Goal: Information Seeking & Learning: Learn about a topic

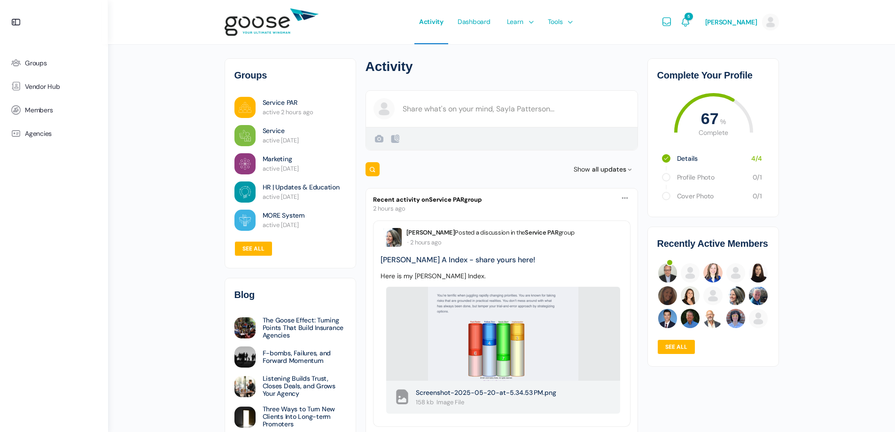
drag, startPoint x: 834, startPoint y: 195, endPoint x: 494, endPoint y: 248, distance: 343.6
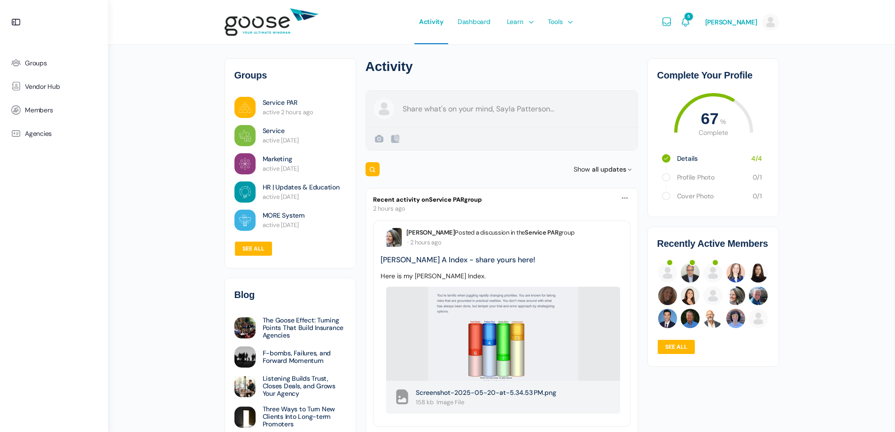
click at [413, 110] on div "Create a post [PERSON_NAME] Public Public Visible to anyone, on or off this sit…" at bounding box center [501, 120] width 272 height 60
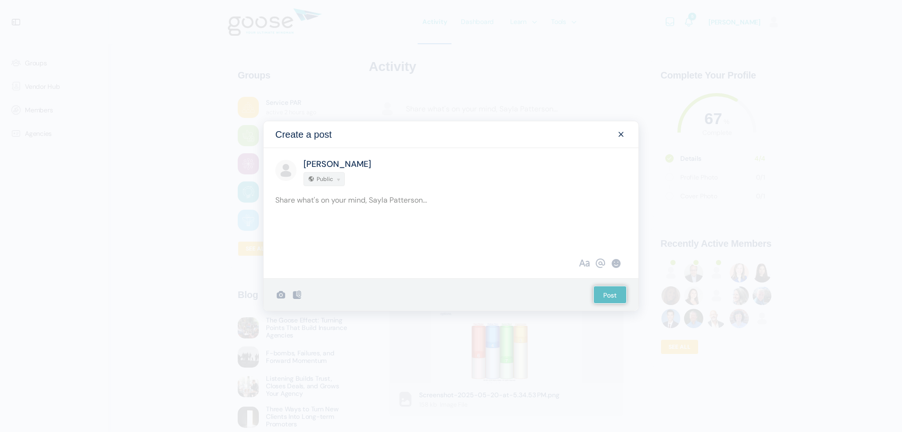
click at [625, 135] on span at bounding box center [620, 134] width 11 height 11
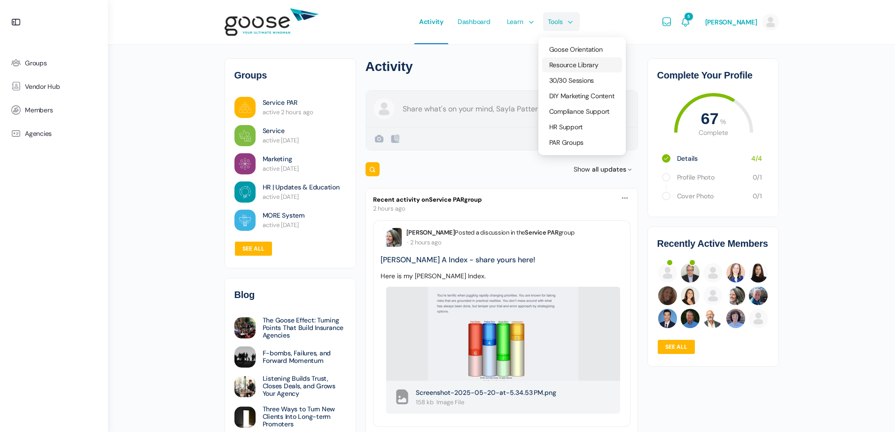
click at [562, 62] on span "Resource Library" at bounding box center [573, 65] width 49 height 8
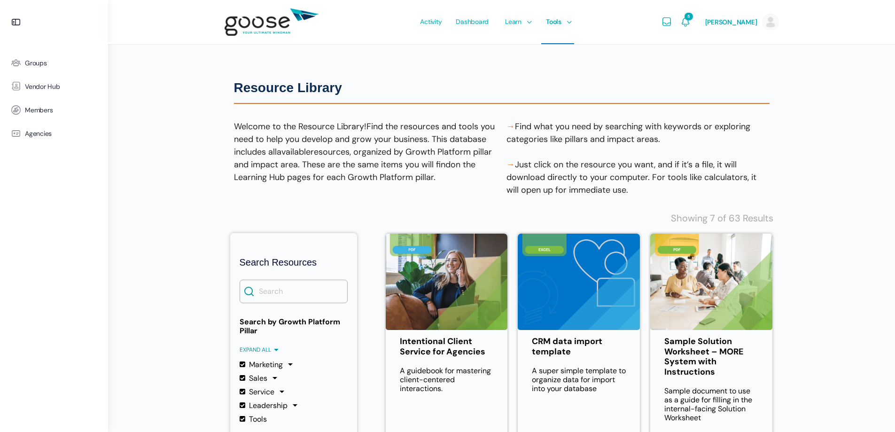
click at [291, 286] on e-page-transition at bounding box center [447, 216] width 895 height 432
click at [291, 286] on input "Search" at bounding box center [294, 290] width 108 height 23
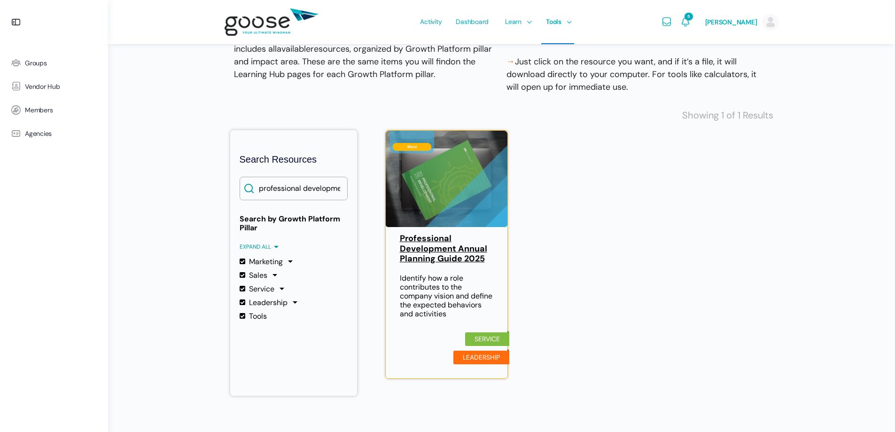
click at [432, 247] on link "Professional Development Annual Planning Guide 2025" at bounding box center [447, 248] width 94 height 31
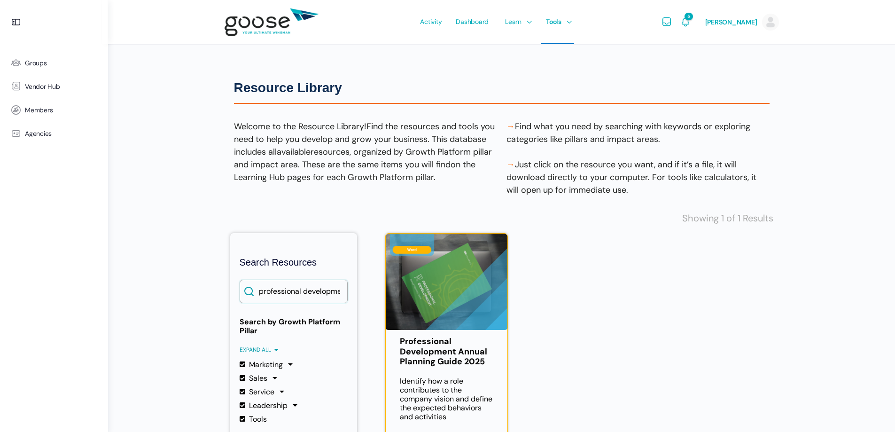
scroll to position [0, 26]
drag, startPoint x: 259, startPoint y: 291, endPoint x: 410, endPoint y: 305, distance: 151.9
click at [410, 305] on div "Search Resources Search professional development plan Search by Growth Platform…" at bounding box center [501, 362] width 543 height 301
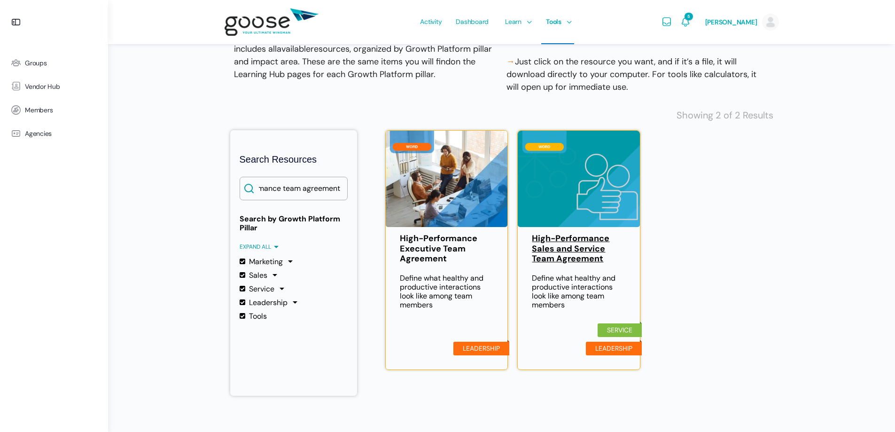
scroll to position [0, 0]
click at [584, 247] on link "High-Performance Sales and Service Team Agreement" at bounding box center [579, 248] width 94 height 31
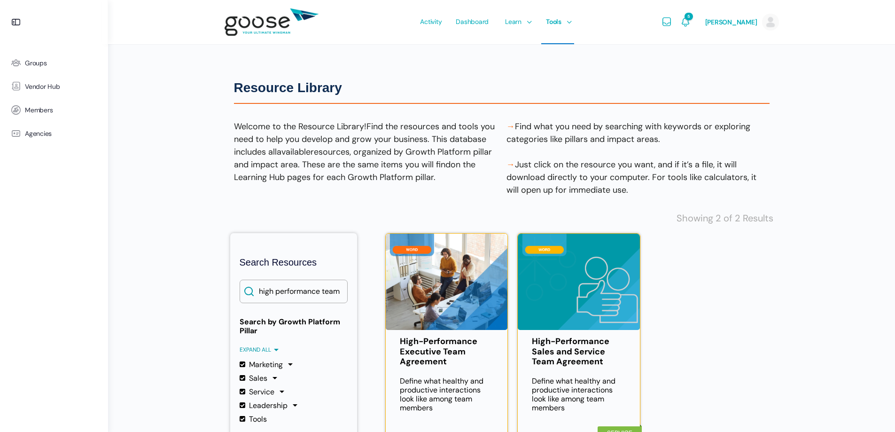
click at [207, 199] on div "Resource Library Resource Library Welcome to the Resource Library! Find the res…" at bounding box center [501, 267] width 787 height 534
drag, startPoint x: 257, startPoint y: 287, endPoint x: 551, endPoint y: 317, distance: 295.0
click at [551, 317] on div "Search Resources Search high performance team agreement Search by Growth Platfo…" at bounding box center [501, 362] width 543 height 301
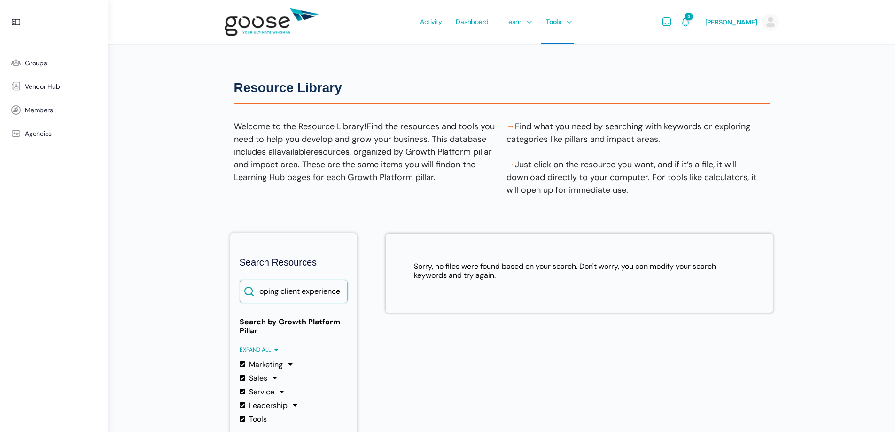
scroll to position [0, 0]
drag, startPoint x: 280, startPoint y: 290, endPoint x: 178, endPoint y: 285, distance: 102.5
click at [178, 285] on div "Resource Library Resource Library Welcome to the Resource Library! Find the res…" at bounding box center [501, 267] width 787 height 534
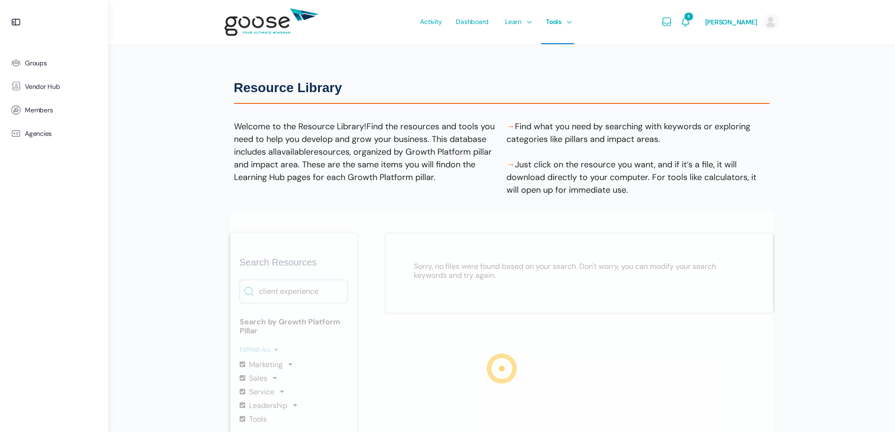
type input "client experience"
click at [317, 294] on div at bounding box center [501, 362] width 543 height 301
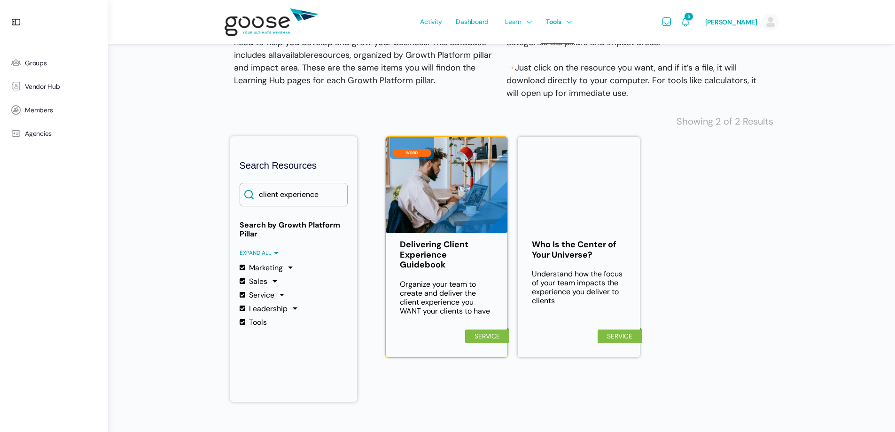
scroll to position [103, 0]
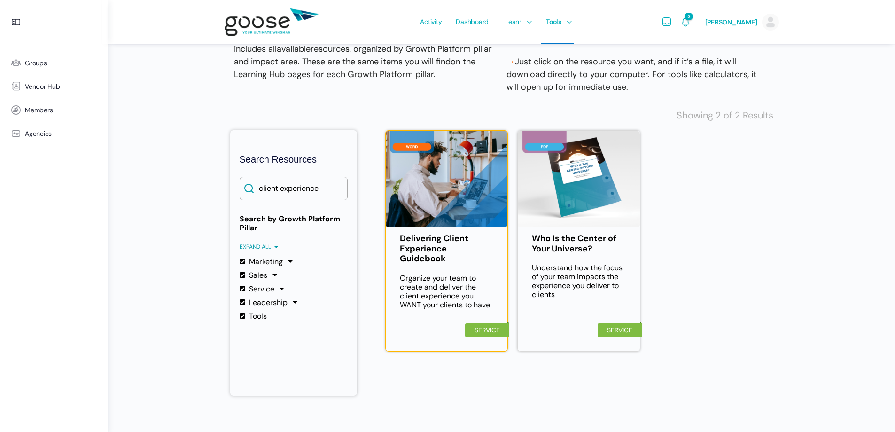
click at [421, 245] on link "Delivering Client Experience Guidebook" at bounding box center [447, 248] width 94 height 31
click at [273, 287] on label "Service" at bounding box center [257, 288] width 35 height 9
click at [0, 0] on input "Service" at bounding box center [0, 0] width 0 height 0
click at [273, 287] on label "Service" at bounding box center [257, 288] width 35 height 9
click at [0, 0] on input "Service" at bounding box center [0, 0] width 0 height 0
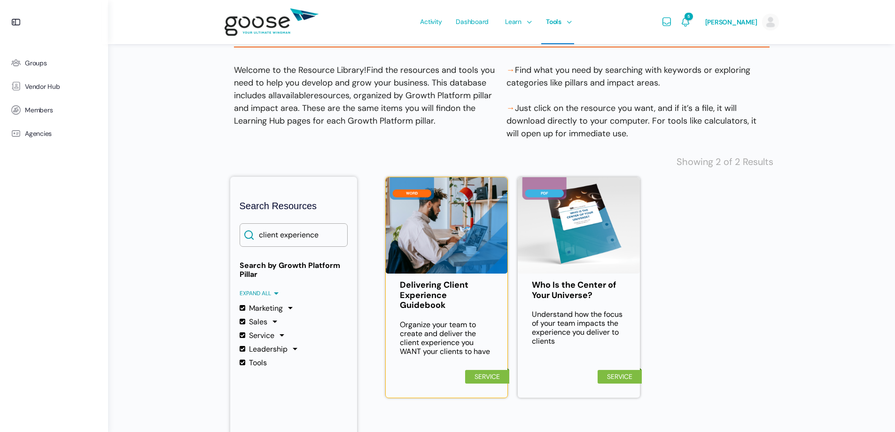
scroll to position [0, 0]
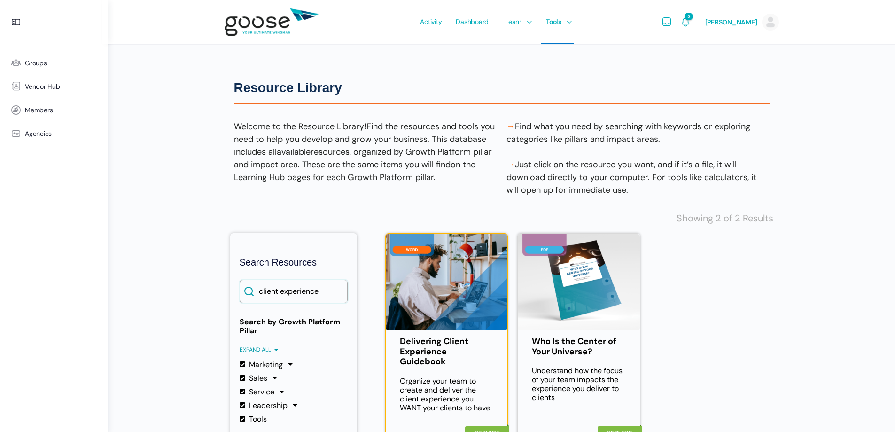
drag, startPoint x: 335, startPoint y: 289, endPoint x: 23, endPoint y: 303, distance: 312.2
click at [25, 303] on body "Groups Vendor Hub Members Agencies Activity Dashboard Learn Courses Map Your Gr…" at bounding box center [447, 267] width 895 height 534
drag, startPoint x: 153, startPoint y: 301, endPoint x: 146, endPoint y: 301, distance: 7.1
click at [149, 301] on div "Resource Library Resource Library Welcome to the Resource Library! Find the res…" at bounding box center [501, 267] width 787 height 534
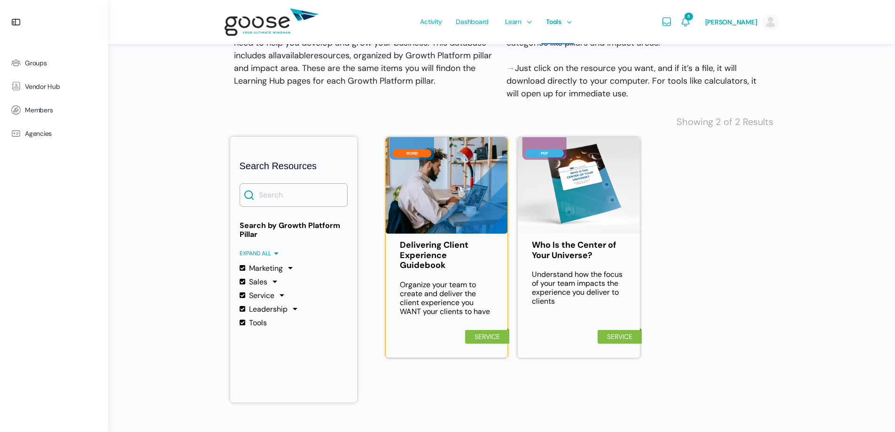
scroll to position [103, 0]
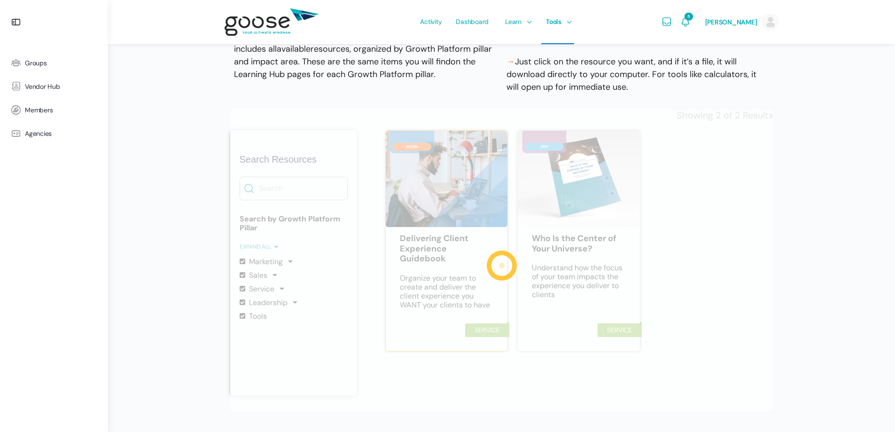
click at [283, 288] on div at bounding box center [501, 259] width 543 height 301
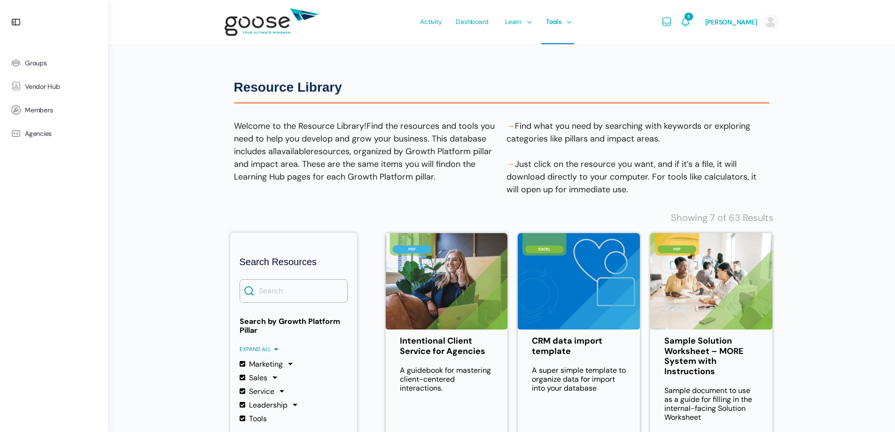
scroll to position [0, 0]
click at [282, 391] on div at bounding box center [282, 391] width 9 height 9
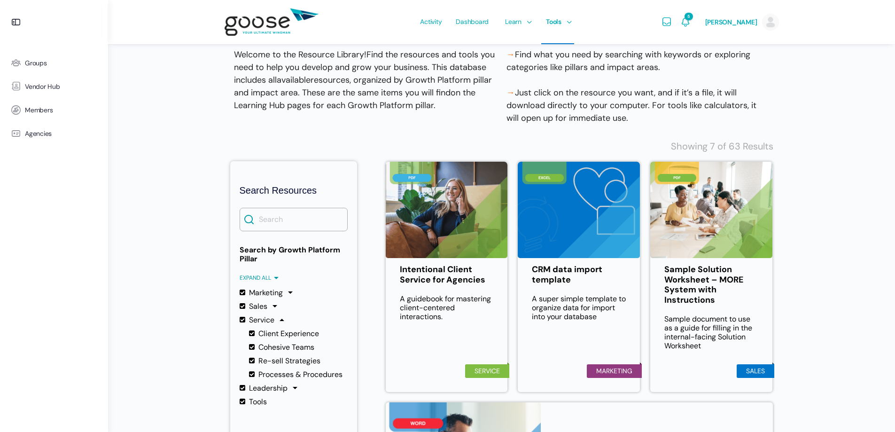
scroll to position [188, 0]
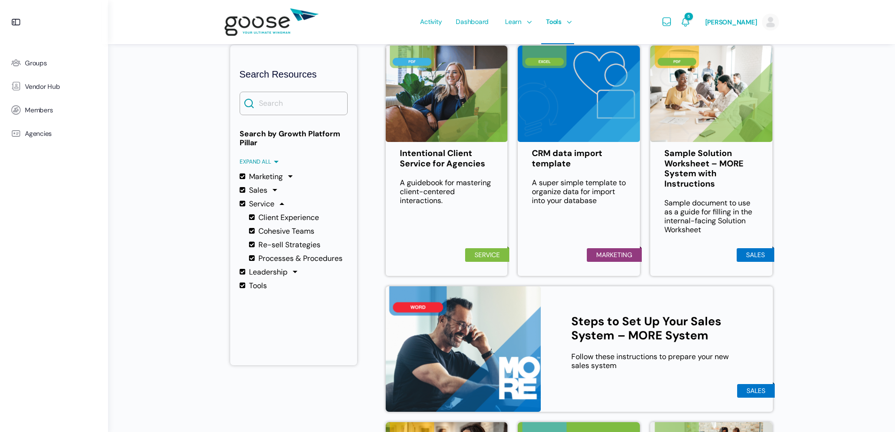
click at [245, 177] on label "Marketing" at bounding box center [261, 176] width 43 height 9
click at [0, 0] on input "Marketing" at bounding box center [0, 0] width 0 height 0
click at [243, 188] on label "Sales" at bounding box center [254, 190] width 28 height 9
click at [0, 0] on input "Sales" at bounding box center [0, 0] width 0 height 0
click at [243, 273] on label "Leadership" at bounding box center [264, 271] width 48 height 9
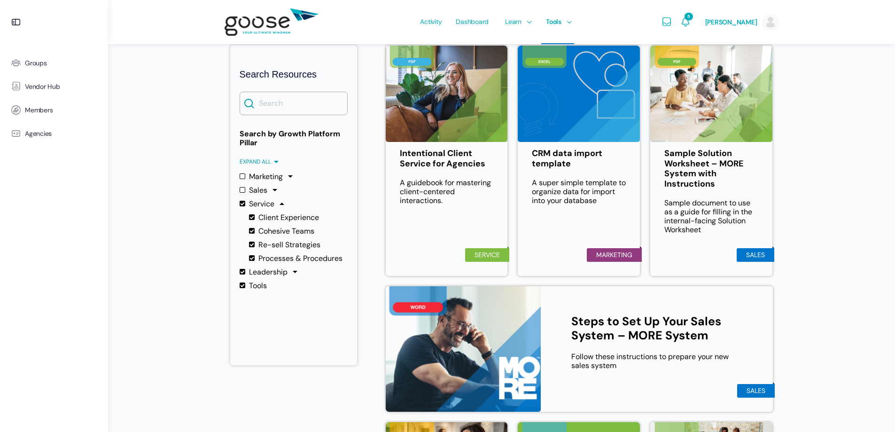
click at [0, 0] on input "Leadership" at bounding box center [0, 0] width 0 height 0
click at [243, 273] on label "Leadership" at bounding box center [264, 271] width 48 height 9
click at [0, 0] on input "Leadership" at bounding box center [0, 0] width 0 height 0
click at [241, 285] on label "Tools" at bounding box center [253, 285] width 27 height 9
click at [0, 0] on input "Tools" at bounding box center [0, 0] width 0 height 0
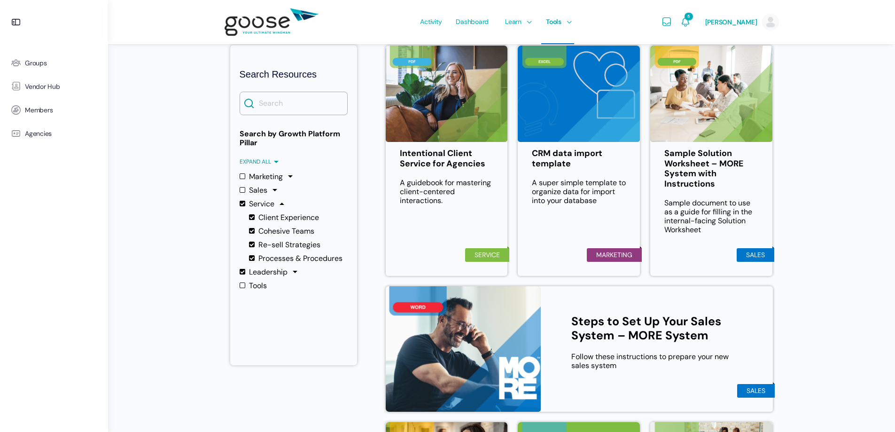
drag, startPoint x: 242, startPoint y: 271, endPoint x: 215, endPoint y: 273, distance: 27.3
click at [242, 270] on label "Leadership" at bounding box center [264, 271] width 48 height 9
click at [0, 0] on input "Leadership" at bounding box center [0, 0] width 0 height 0
click at [162, 276] on div "Resource Library Resource Library Welcome to the Resource Library! Find the res…" at bounding box center [501, 250] width 787 height 877
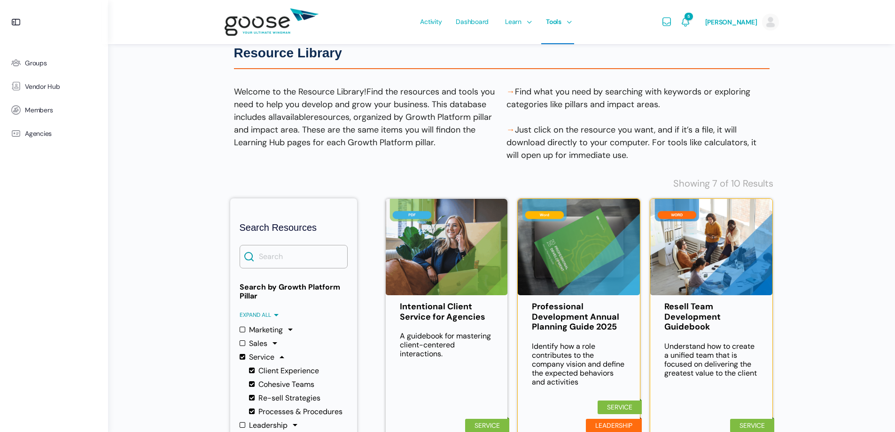
scroll to position [0, 0]
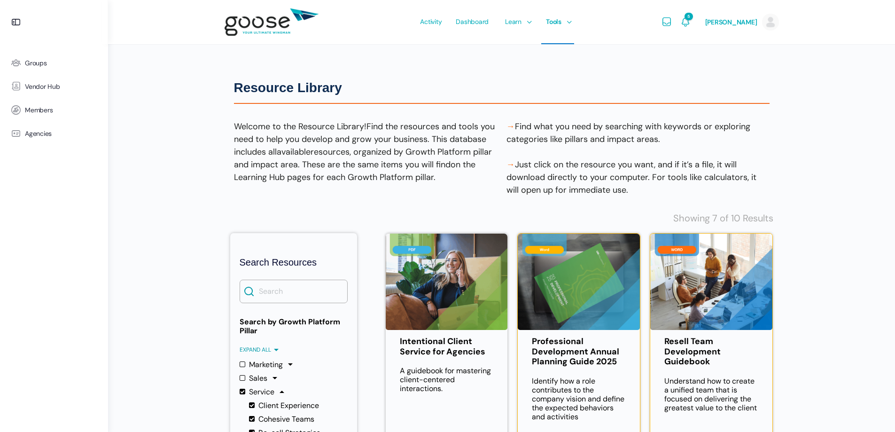
drag, startPoint x: 160, startPoint y: 272, endPoint x: 166, endPoint y: 272, distance: 6.1
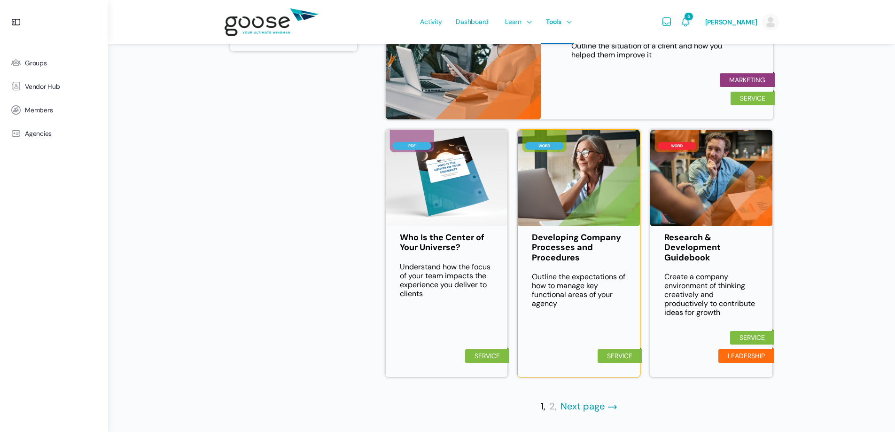
scroll to position [503, 0]
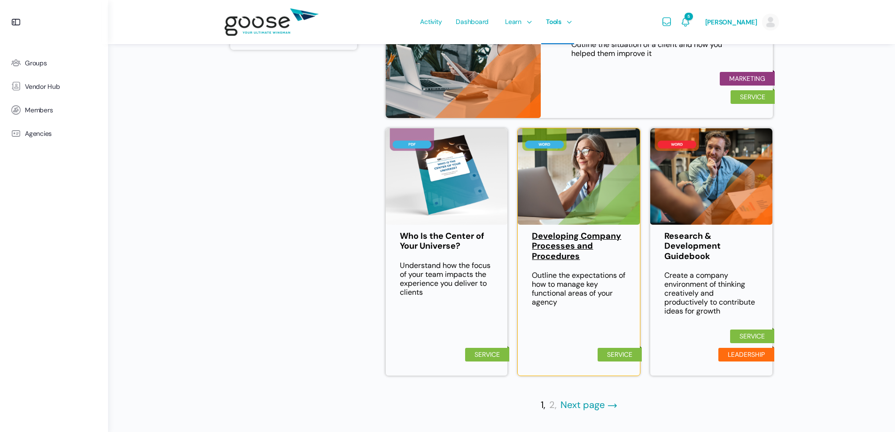
click at [552, 236] on link "Developing Company Processes and Procedures" at bounding box center [579, 246] width 94 height 31
click at [570, 402] on link "Next page" at bounding box center [588, 404] width 57 height 11
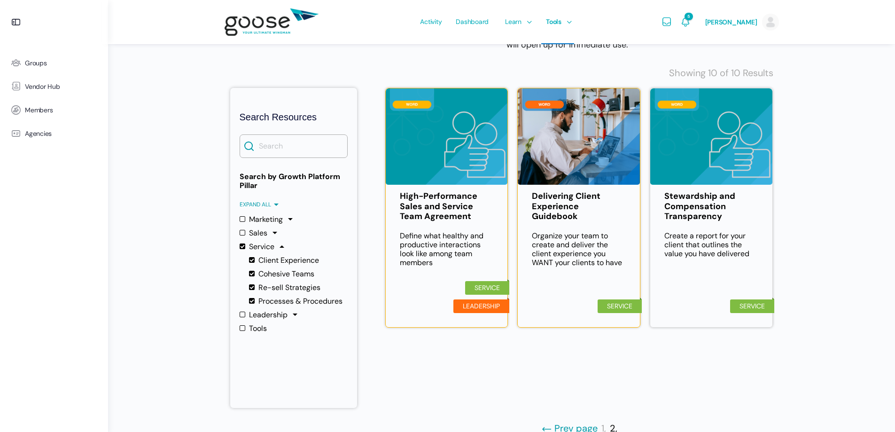
scroll to position [169, 0]
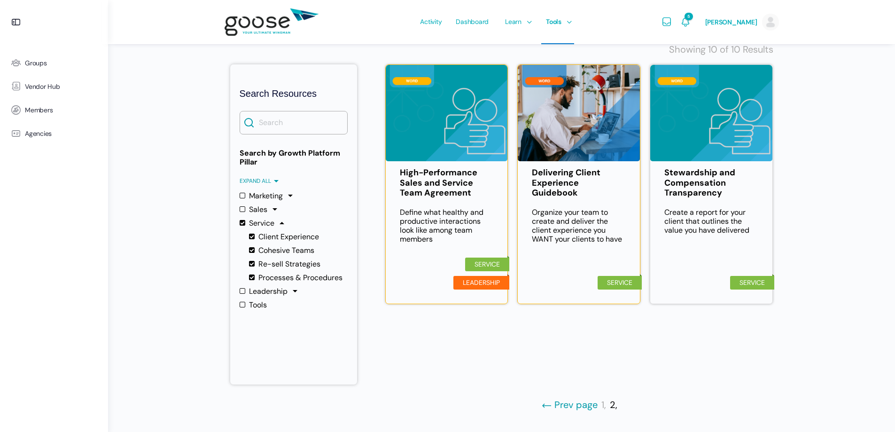
click at [879, 182] on div "Resource Library Resource Library Welcome to the Resource Library! Find the res…" at bounding box center [501, 131] width 787 height 600
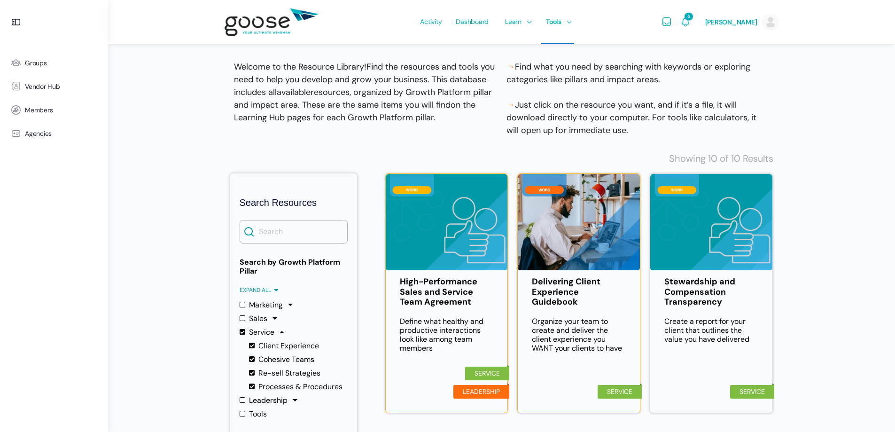
scroll to position [0, 0]
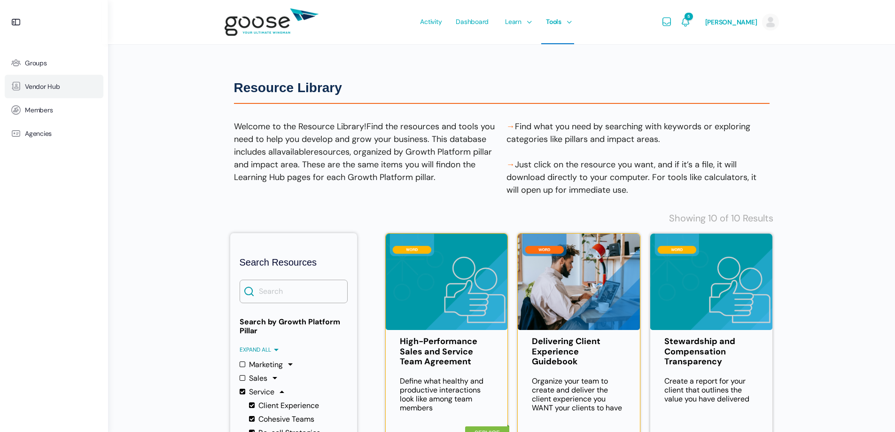
click at [42, 85] on span "Vendor Hub" at bounding box center [42, 87] width 35 height 8
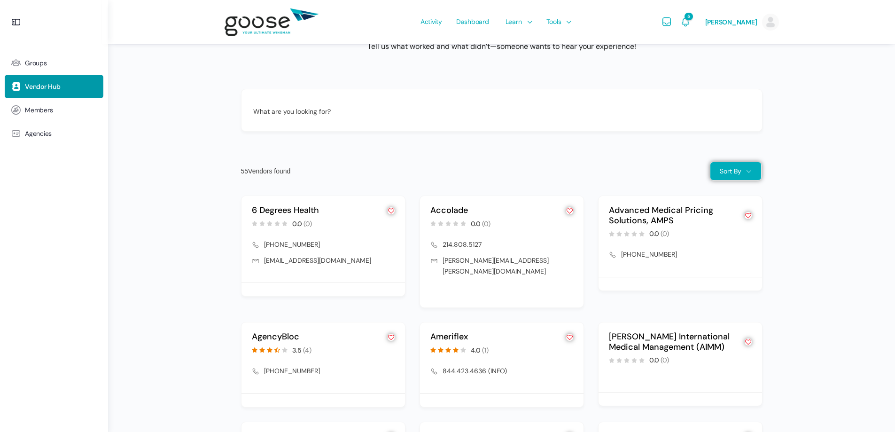
scroll to position [751, 0]
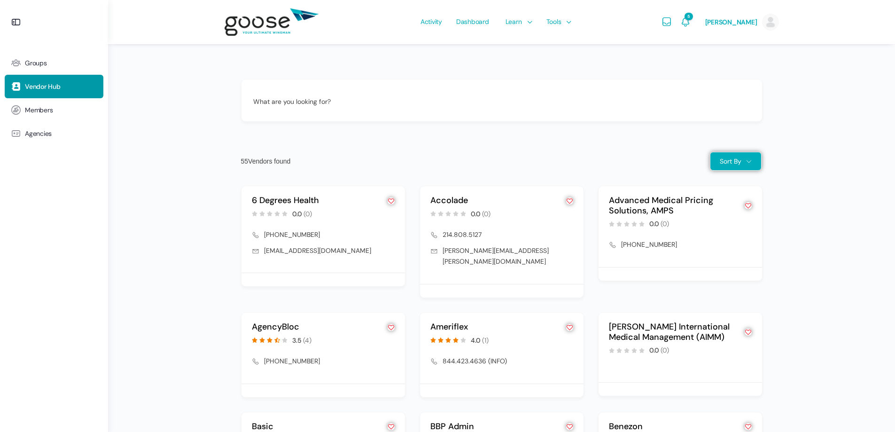
click at [272, 96] on div "What are you looking for?" at bounding box center [501, 100] width 521 height 43
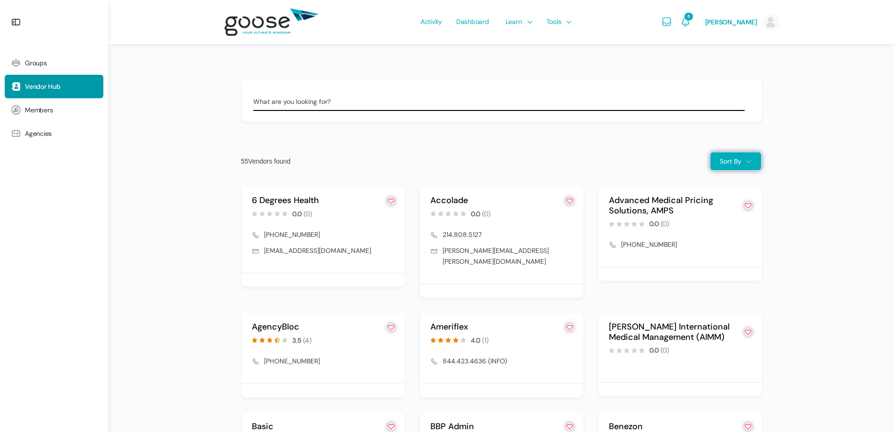
click at [310, 111] on input "What are you looking for?" at bounding box center [498, 101] width 491 height 19
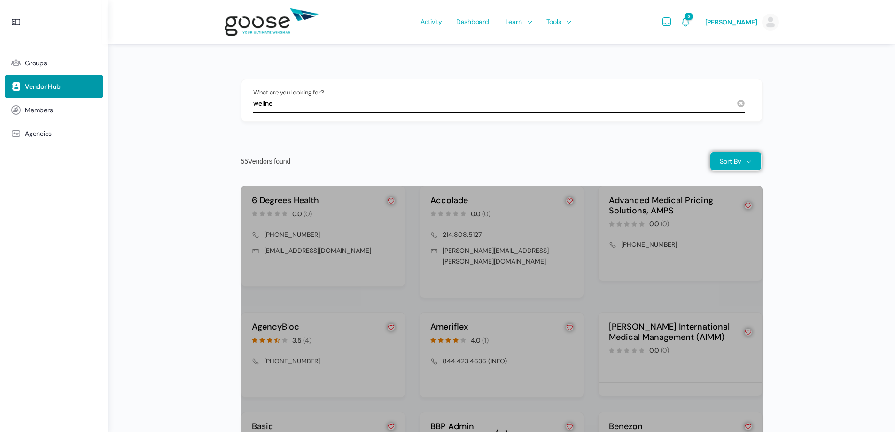
scroll to position [825, 0]
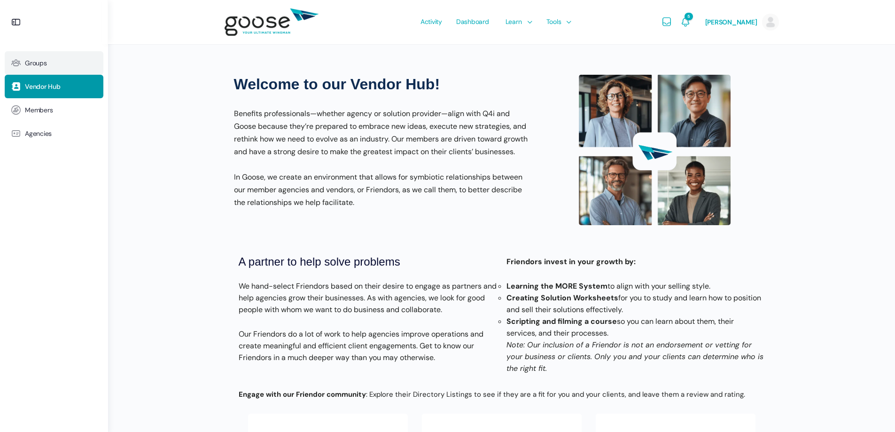
type input "wellness"
click at [39, 61] on span "Groups" at bounding box center [36, 63] width 22 height 8
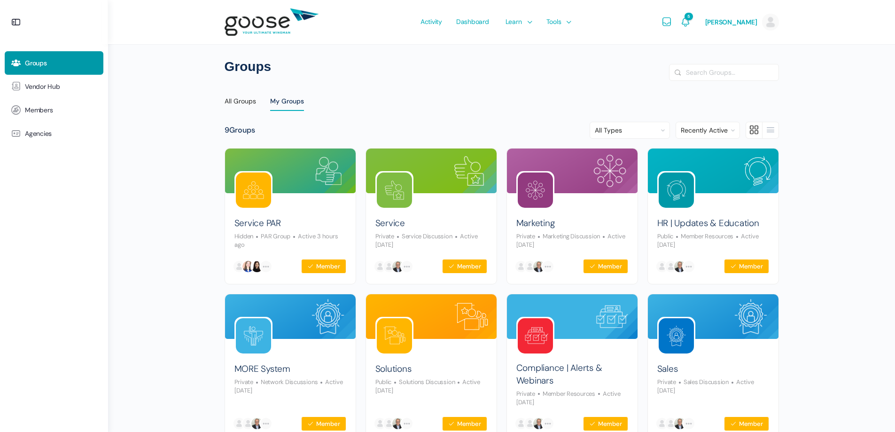
click at [274, 23] on e-page-transition at bounding box center [447, 216] width 895 height 432
click at [265, 15] on img at bounding box center [271, 22] width 94 height 37
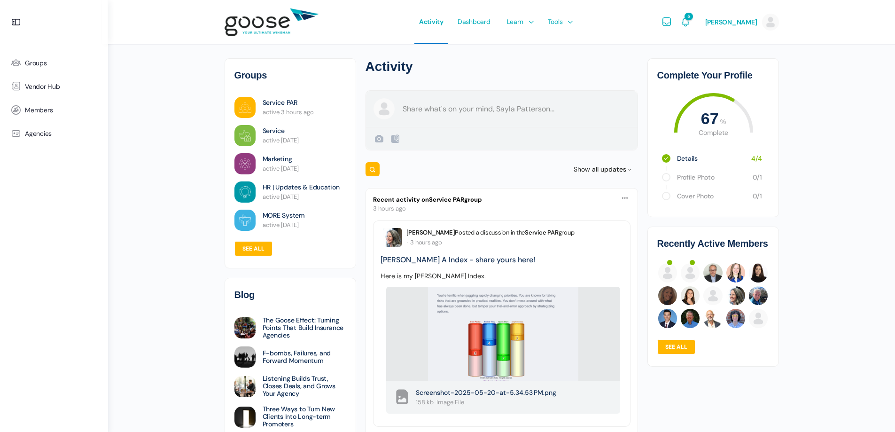
click at [410, 110] on div "Create a post [PERSON_NAME] Public Public Visible to anyone, on or off this sit…" at bounding box center [501, 120] width 272 height 60
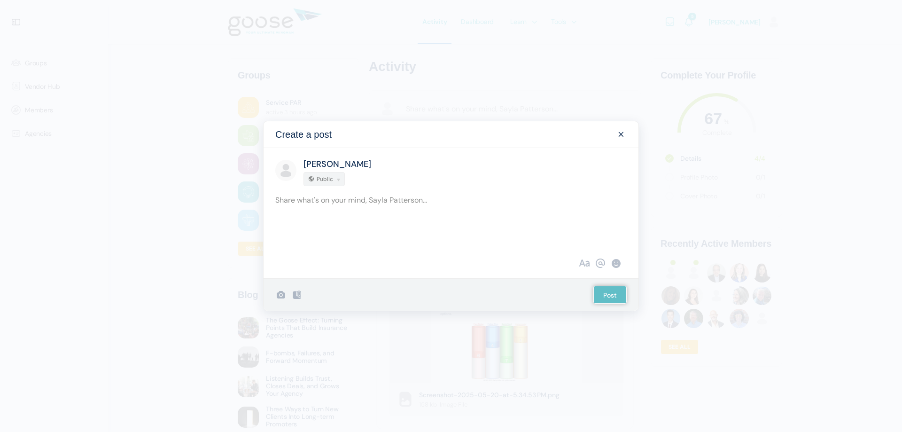
click at [620, 131] on span at bounding box center [620, 134] width 11 height 11
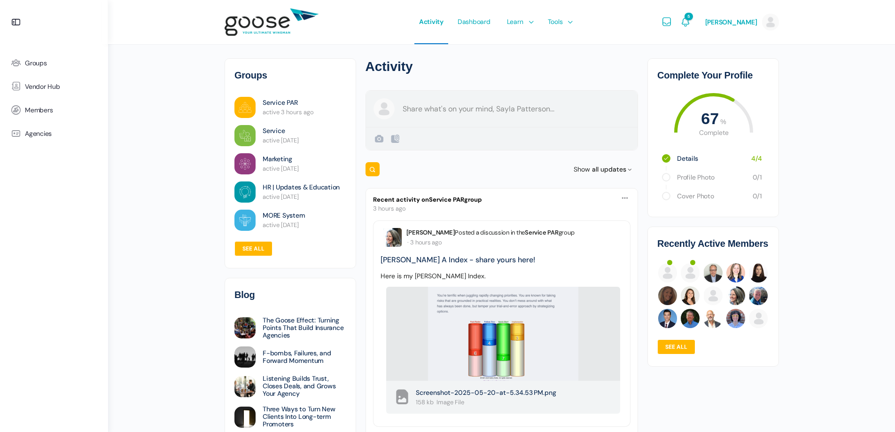
click at [509, 315] on img at bounding box center [503, 329] width 150 height 117
click at [487, 336] on img at bounding box center [503, 329] width 150 height 117
click at [458, 257] on link "[PERSON_NAME] A Index - share yours here!" at bounding box center [457, 260] width 155 height 10
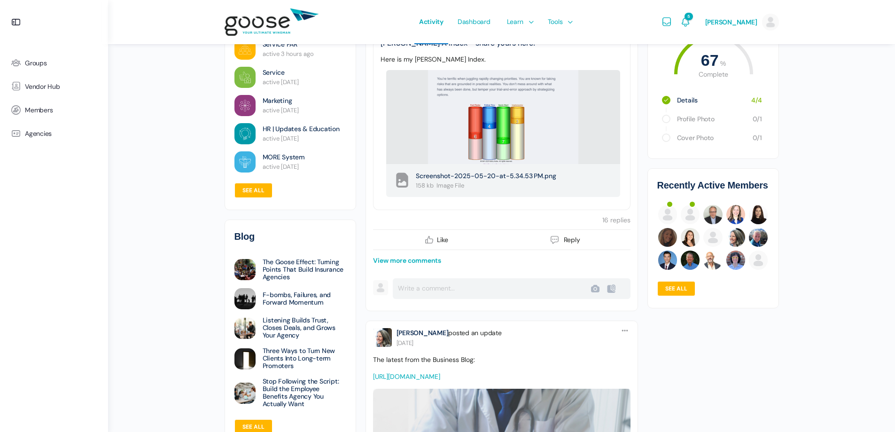
scroll to position [235, 0]
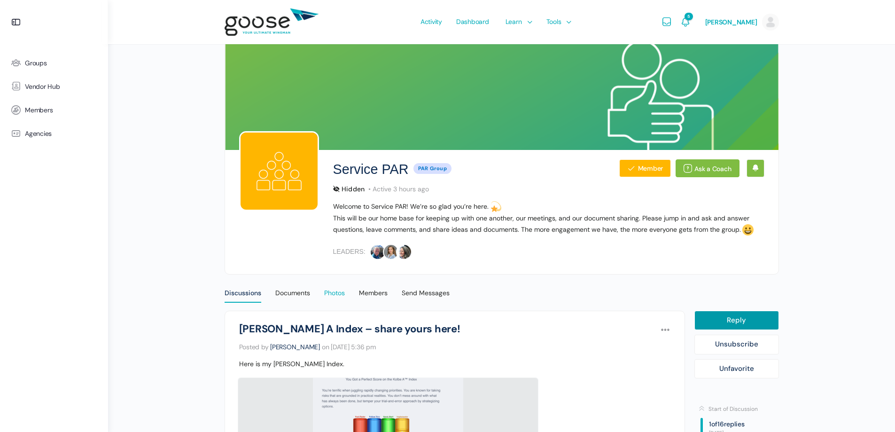
click at [339, 294] on div "Photos" at bounding box center [334, 295] width 21 height 14
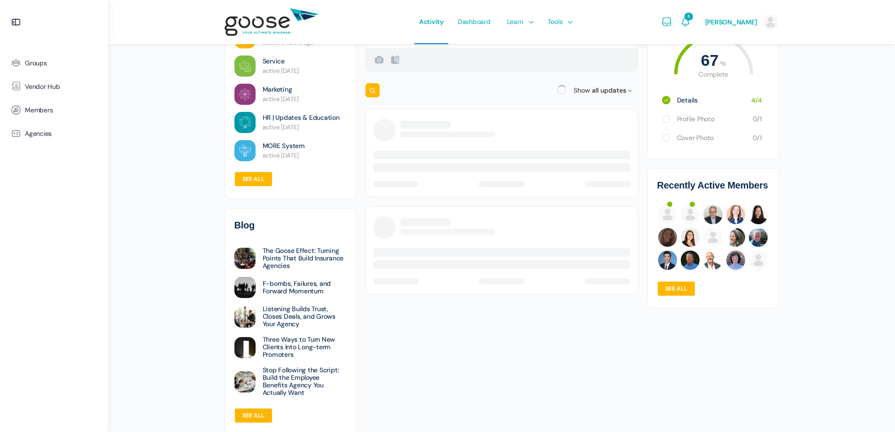
scroll to position [84, 0]
